Goal: Task Accomplishment & Management: Manage account settings

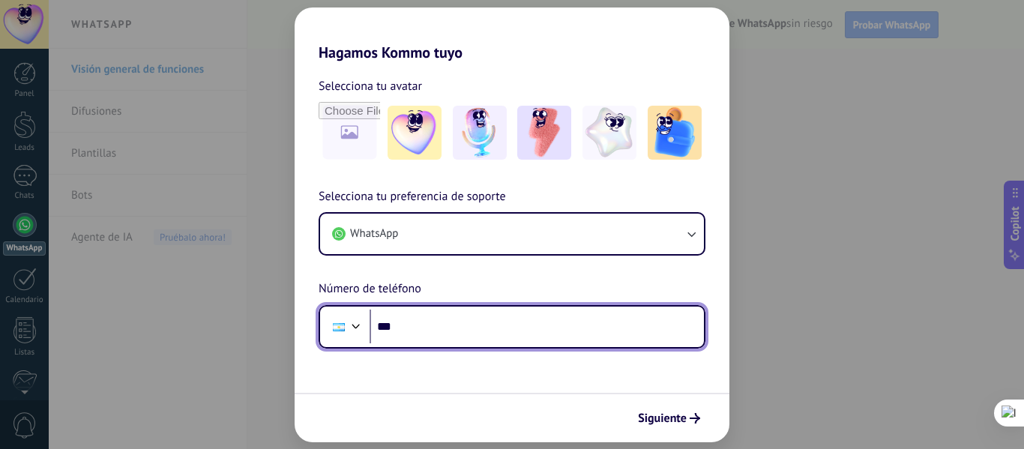
click at [470, 327] on input "***" at bounding box center [537, 327] width 334 height 34
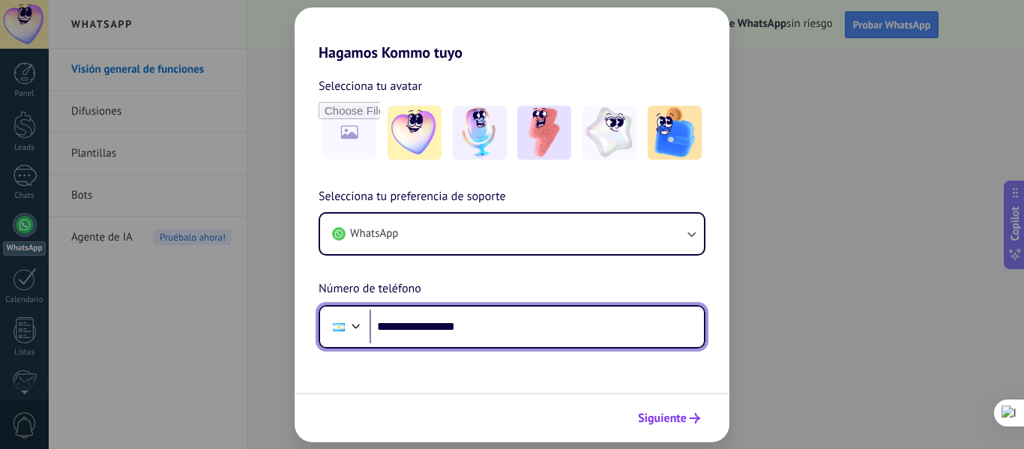
type input "**********"
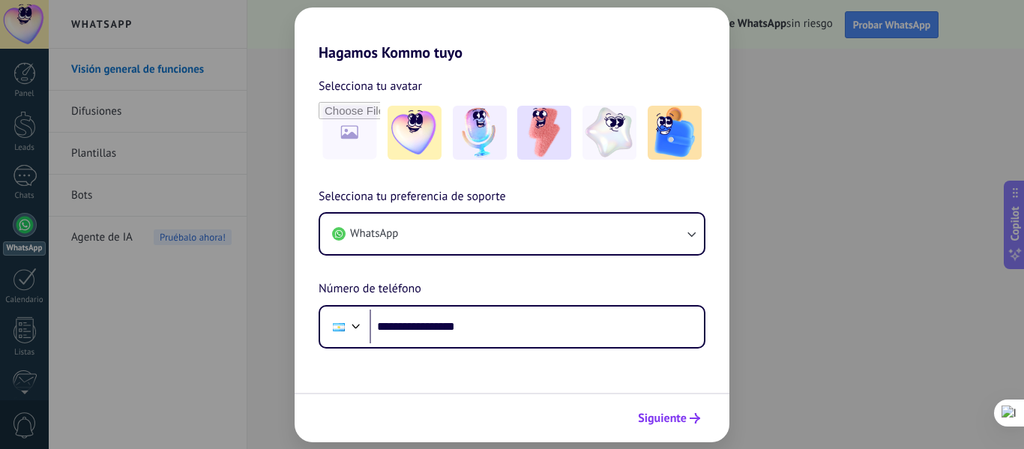
click at [672, 423] on span "Siguiente" at bounding box center [662, 418] width 49 height 10
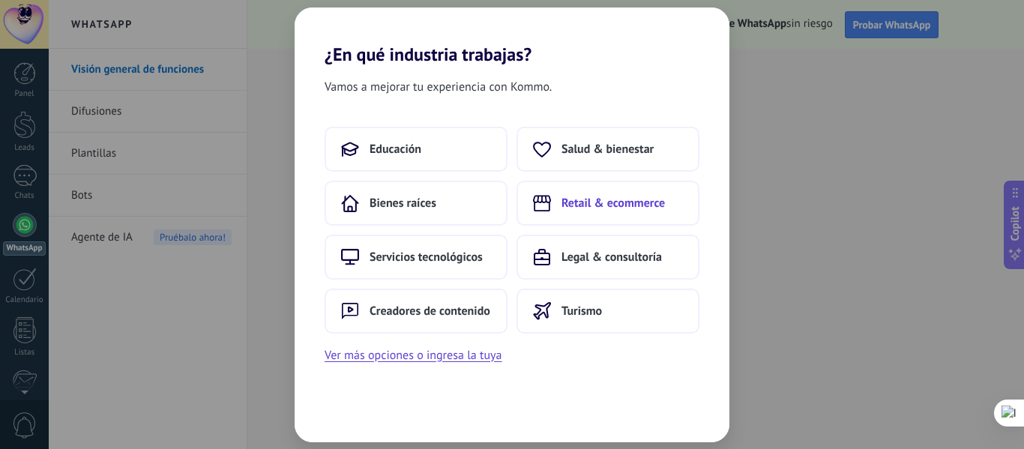
click at [622, 196] on span "Retail & ecommerce" at bounding box center [613, 203] width 103 height 15
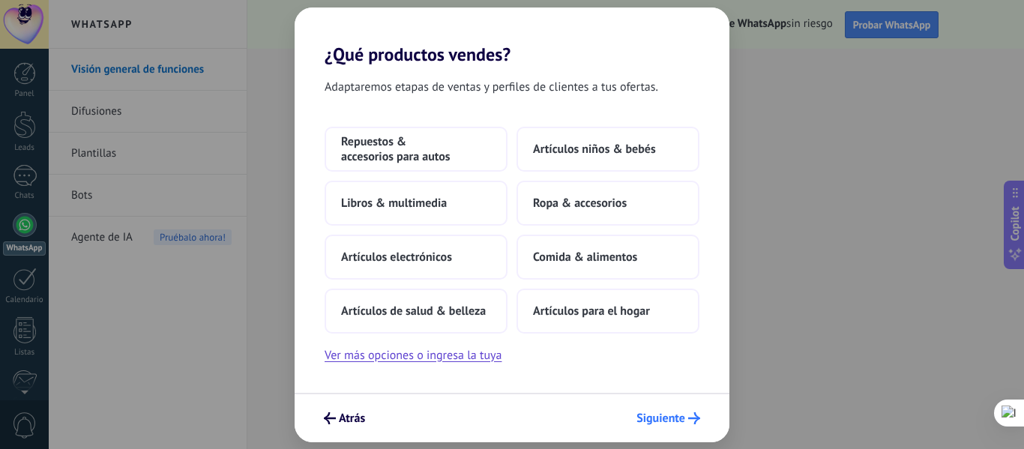
click at [684, 418] on span "Siguiente" at bounding box center [660, 418] width 49 height 10
click at [673, 421] on span "Siguiente" at bounding box center [660, 418] width 49 height 10
click at [575, 310] on span "Artículos para el hogar" at bounding box center [591, 311] width 117 height 15
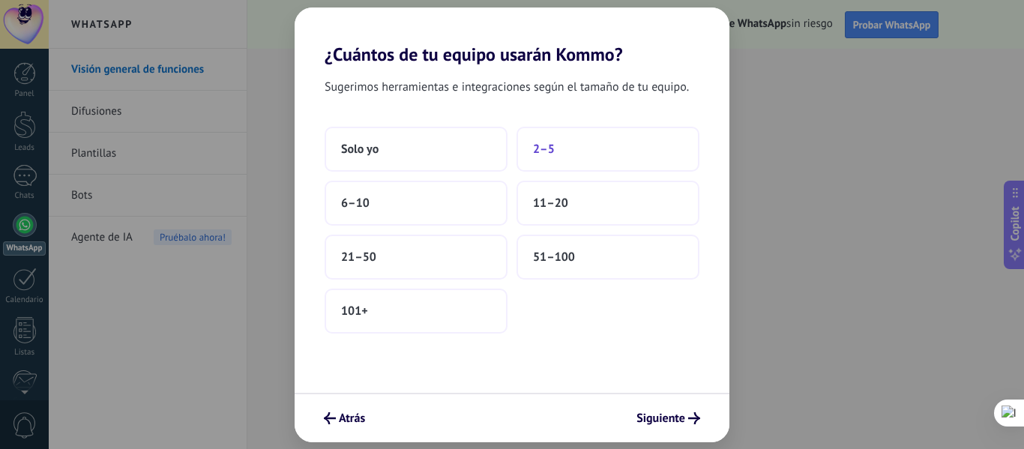
click at [575, 152] on button "2–5" at bounding box center [608, 149] width 183 height 45
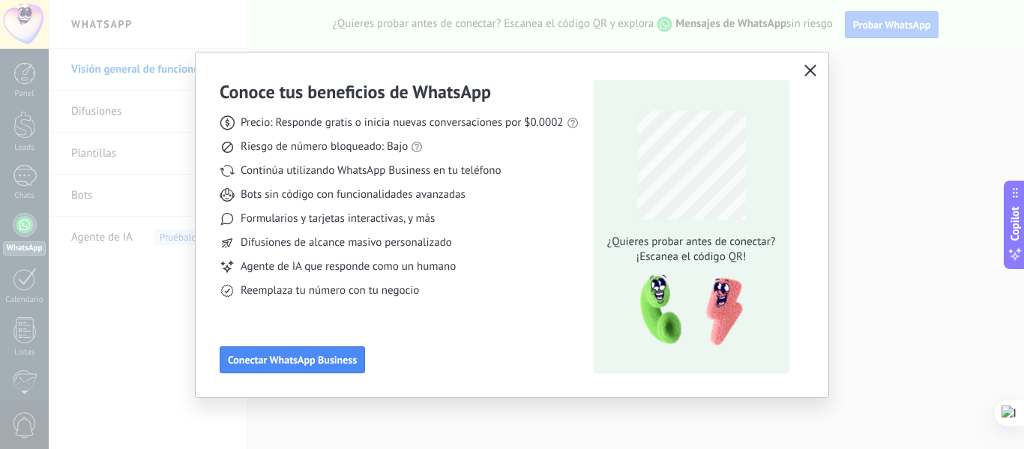
click at [807, 66] on icon "button" at bounding box center [810, 70] width 12 height 12
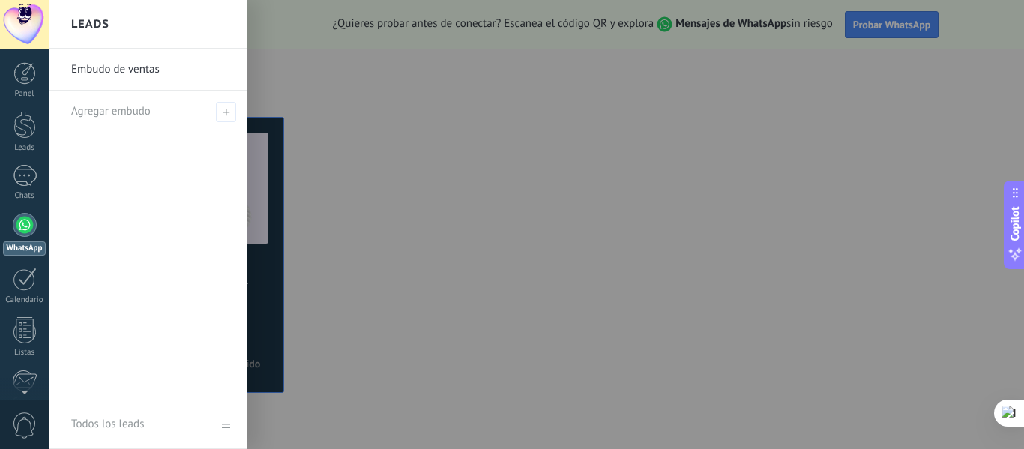
click at [125, 65] on link "Embudo de ventas" at bounding box center [151, 70] width 161 height 42
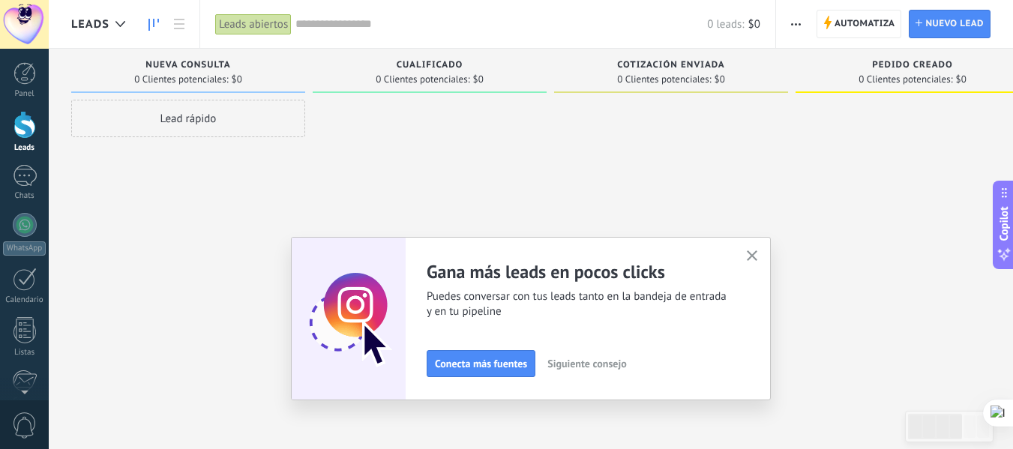
click at [753, 252] on use "button" at bounding box center [752, 255] width 11 height 11
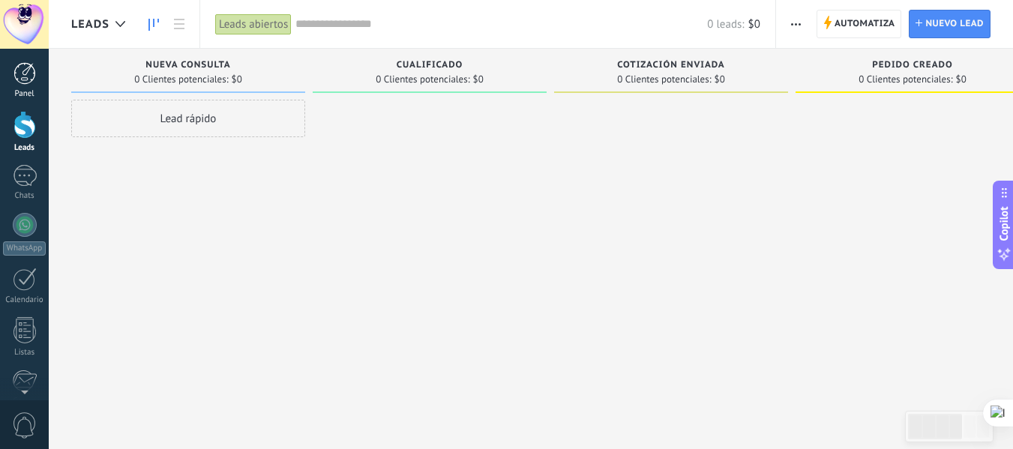
click at [25, 89] on div "Panel" at bounding box center [24, 94] width 43 height 10
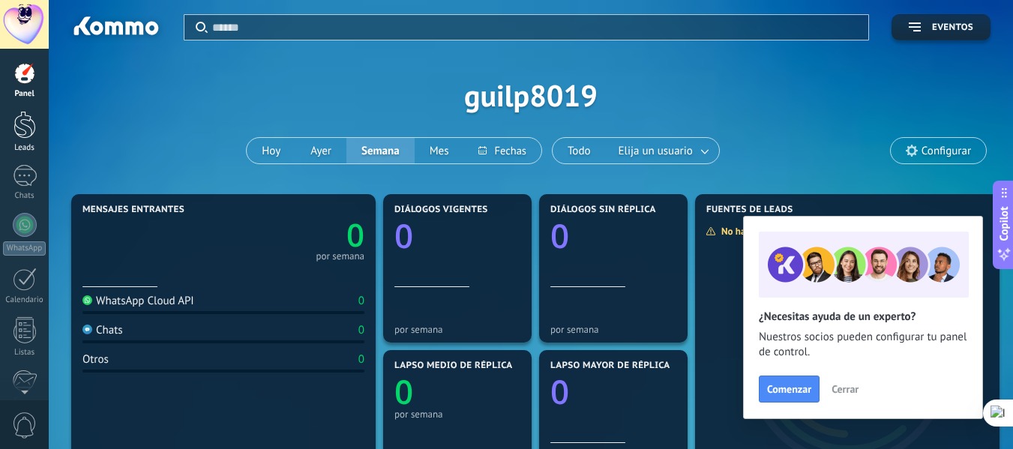
click at [26, 127] on div at bounding box center [24, 125] width 22 height 28
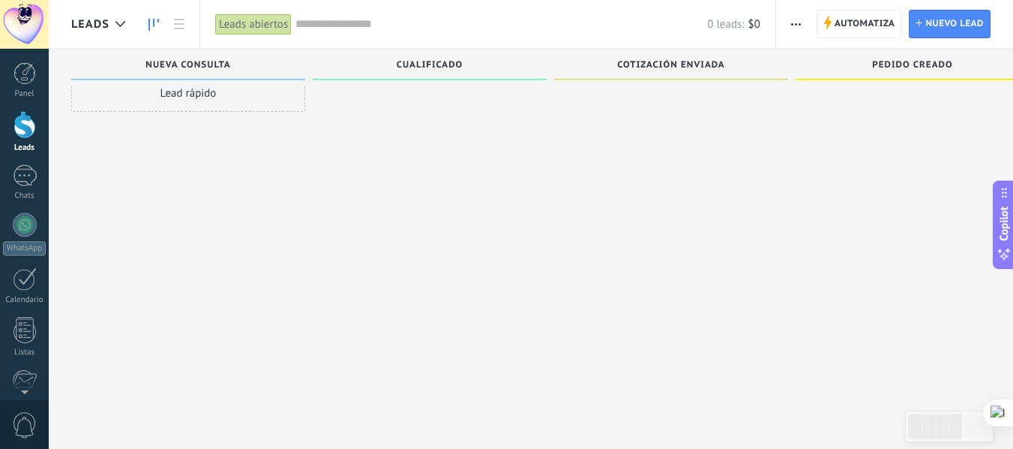
click at [195, 57] on div "Nueva consulta" at bounding box center [188, 64] width 234 height 31
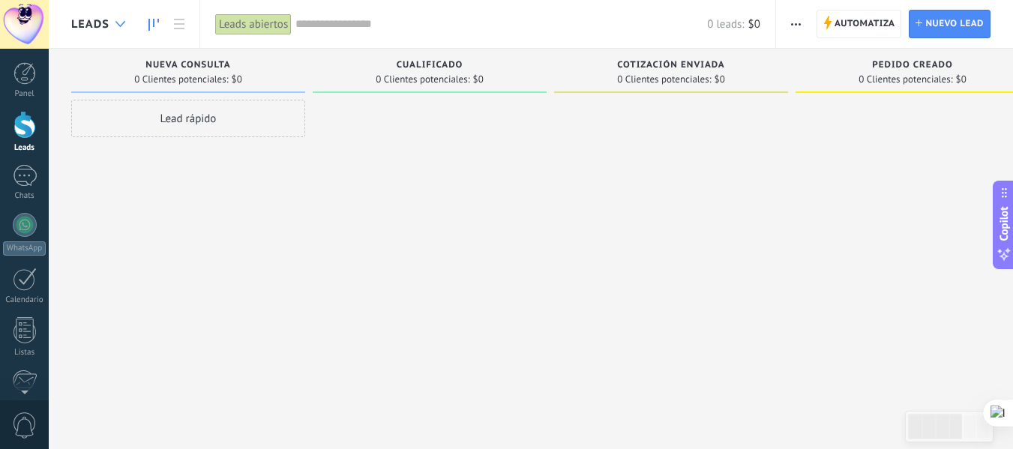
click at [124, 25] on icon at bounding box center [120, 24] width 10 height 6
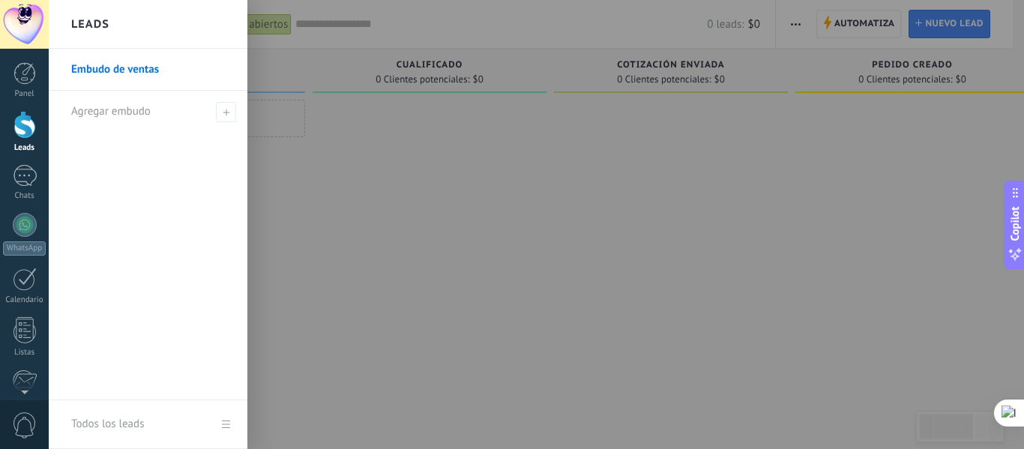
click at [463, 252] on div at bounding box center [561, 224] width 1024 height 449
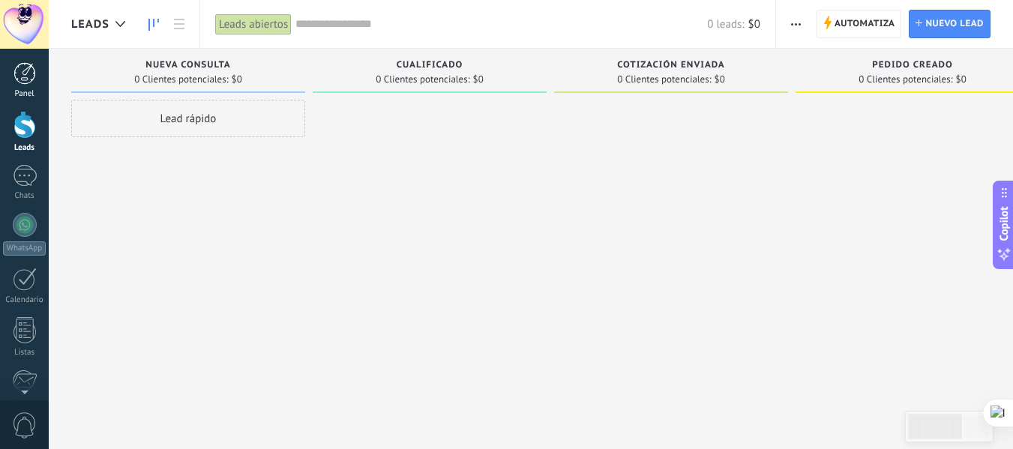
click at [19, 75] on div at bounding box center [24, 73] width 22 height 22
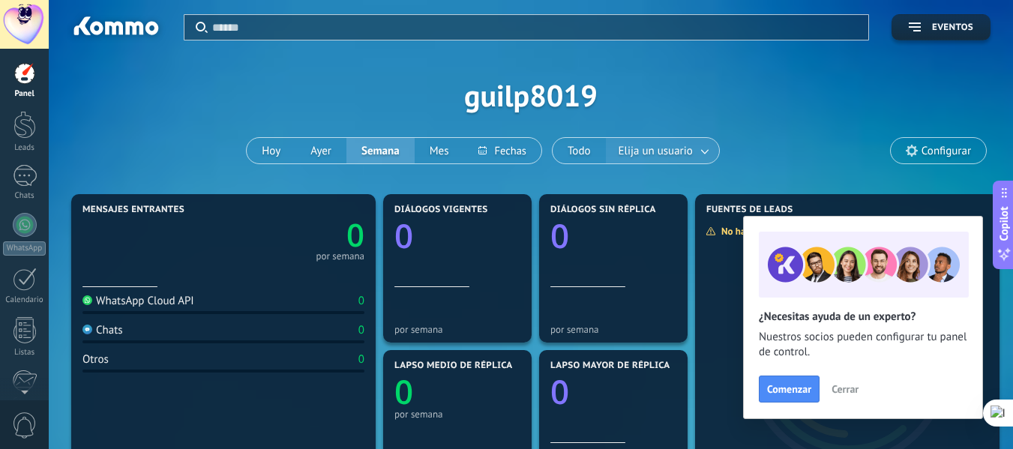
click at [679, 143] on span "Elija un usuario" at bounding box center [655, 151] width 80 height 20
click at [843, 379] on button "Cerrar" at bounding box center [845, 389] width 40 height 22
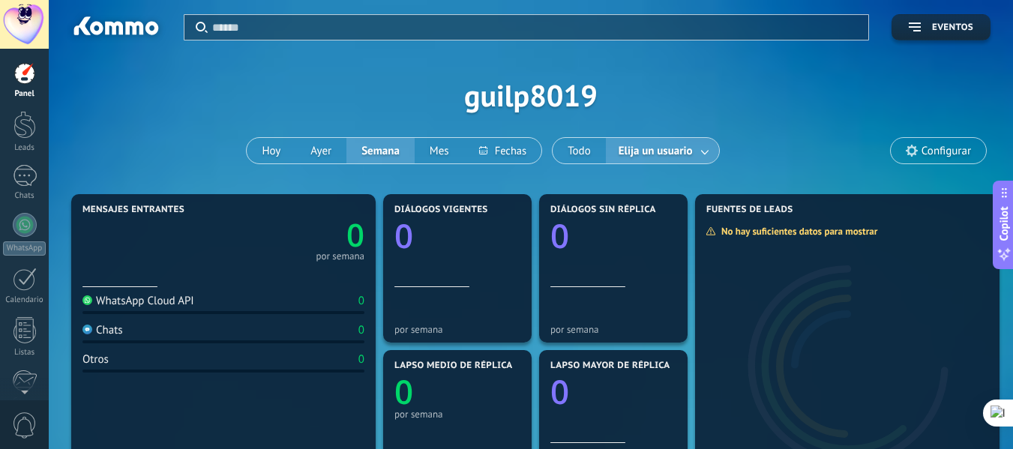
click at [708, 156] on link at bounding box center [705, 151] width 27 height 25
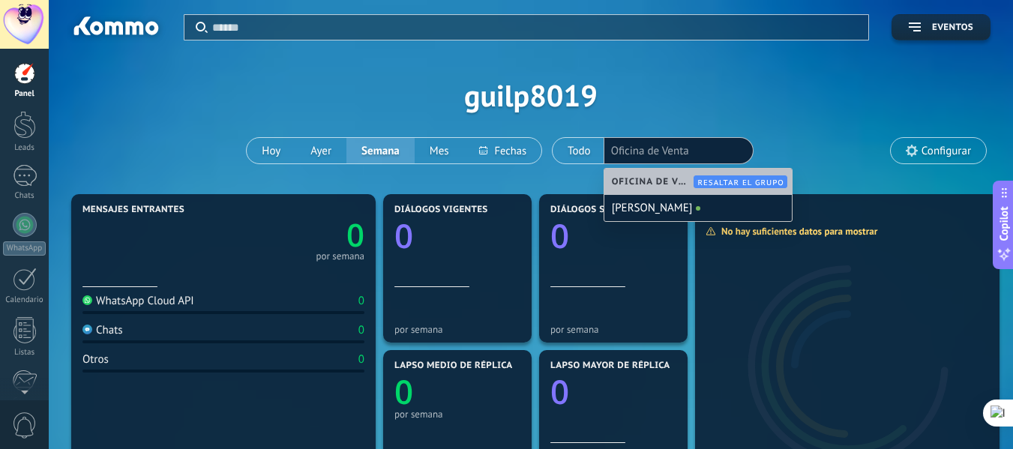
click at [684, 147] on input "text" at bounding box center [648, 150] width 75 height 21
click at [936, 148] on span "Configurar" at bounding box center [945, 151] width 49 height 13
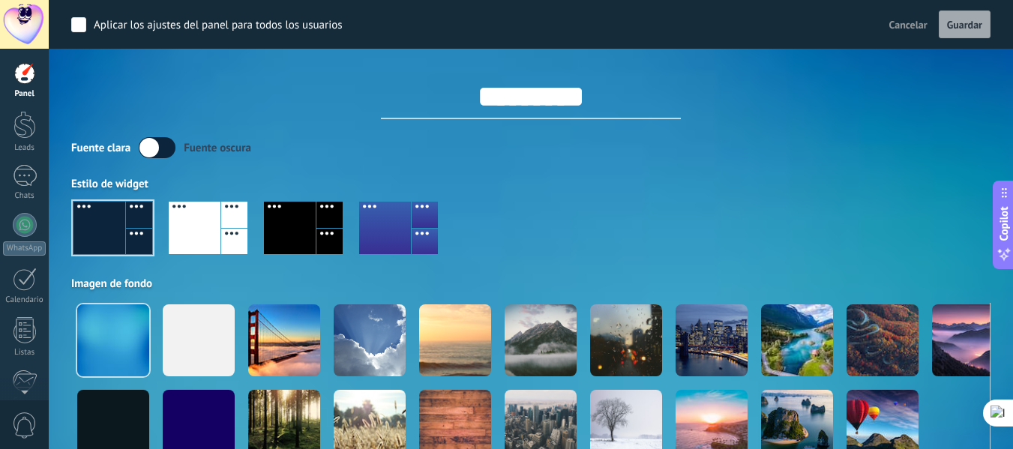
click at [34, 74] on div at bounding box center [24, 73] width 22 height 22
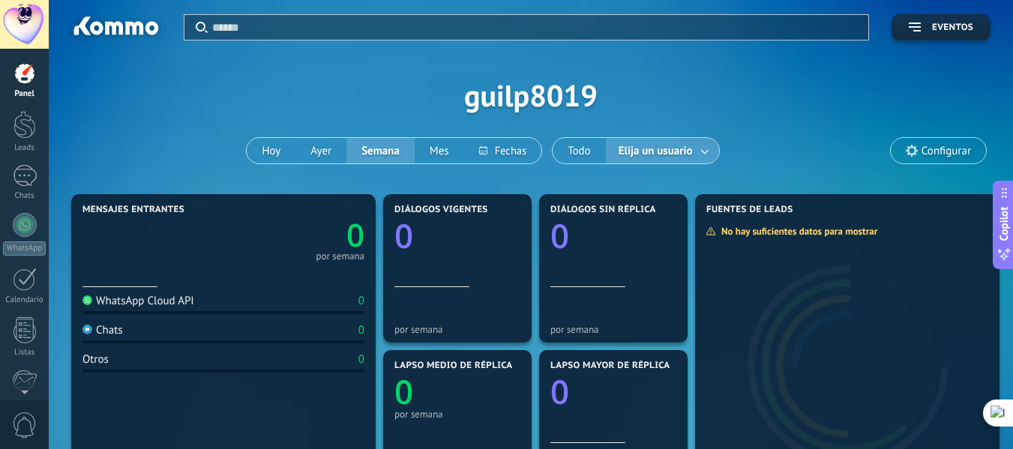
click at [689, 154] on span "Elija un usuario" at bounding box center [655, 151] width 80 height 20
click at [688, 148] on span "Elija un usuario" at bounding box center [655, 151] width 80 height 20
click at [705, 157] on link at bounding box center [705, 151] width 27 height 25
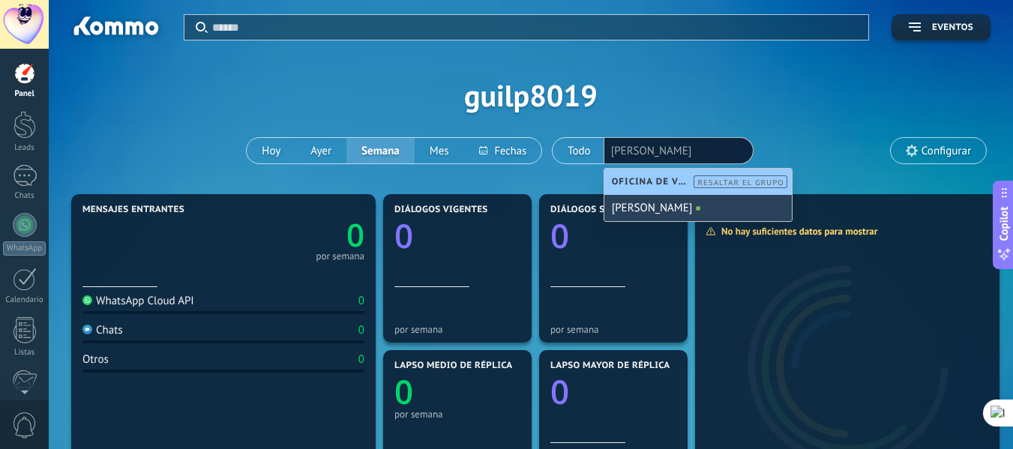
click at [718, 202] on div "[PERSON_NAME]" at bounding box center [697, 208] width 187 height 26
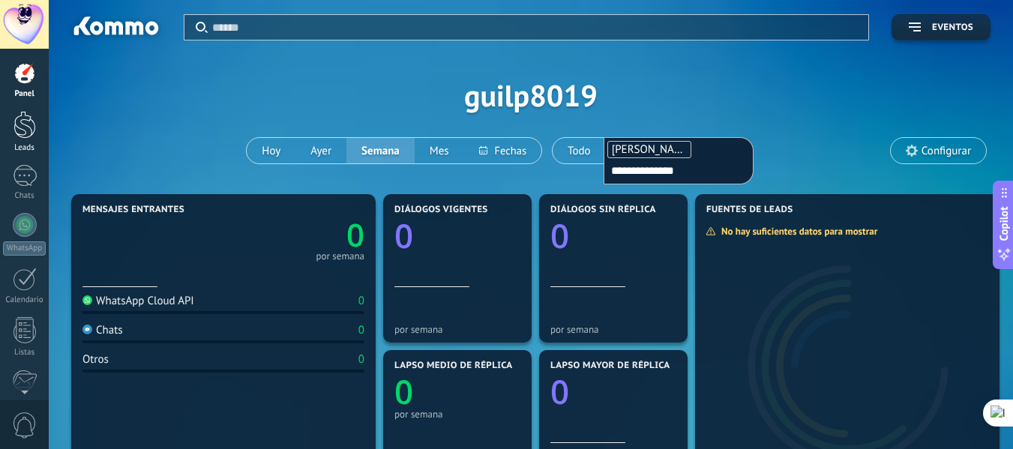
type input "**********"
click at [36, 131] on link "Leads" at bounding box center [24, 132] width 49 height 42
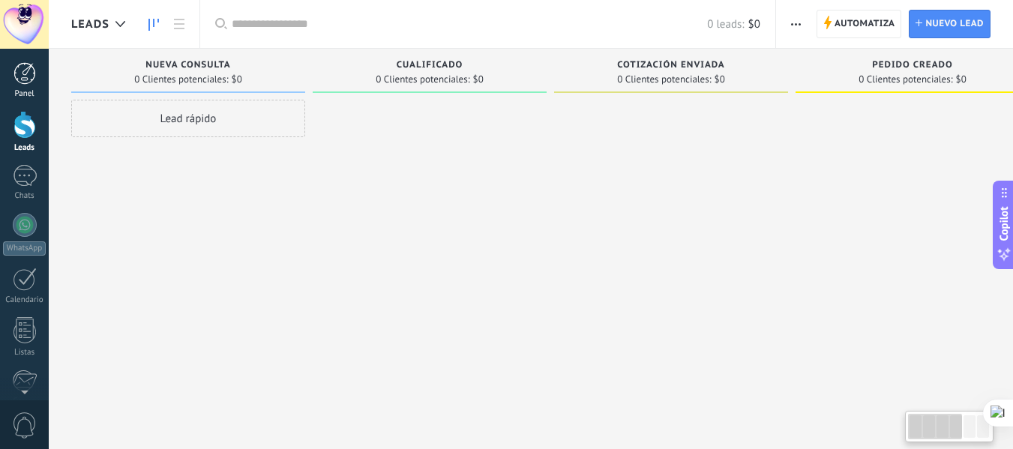
click at [28, 66] on div at bounding box center [24, 73] width 22 height 22
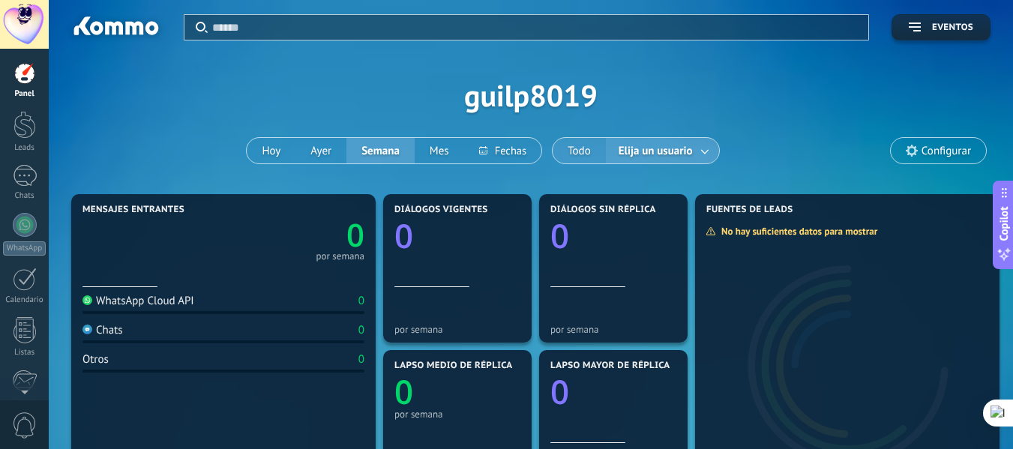
click at [585, 150] on button "Todo" at bounding box center [579, 150] width 53 height 25
click at [690, 149] on span "Elija un usuario" at bounding box center [655, 151] width 80 height 20
click at [29, 11] on div at bounding box center [24, 24] width 49 height 49
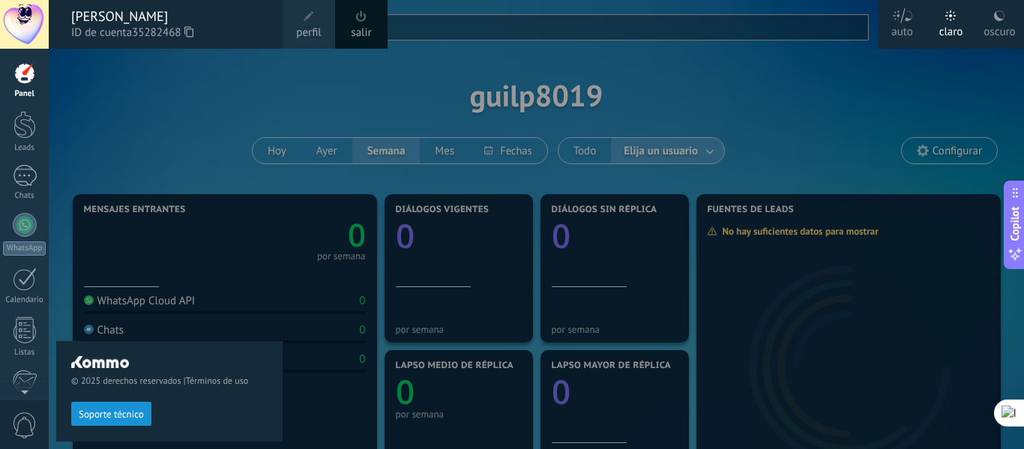
click at [367, 28] on link "salir" at bounding box center [361, 33] width 20 height 16
